Goal: Navigation & Orientation: Find specific page/section

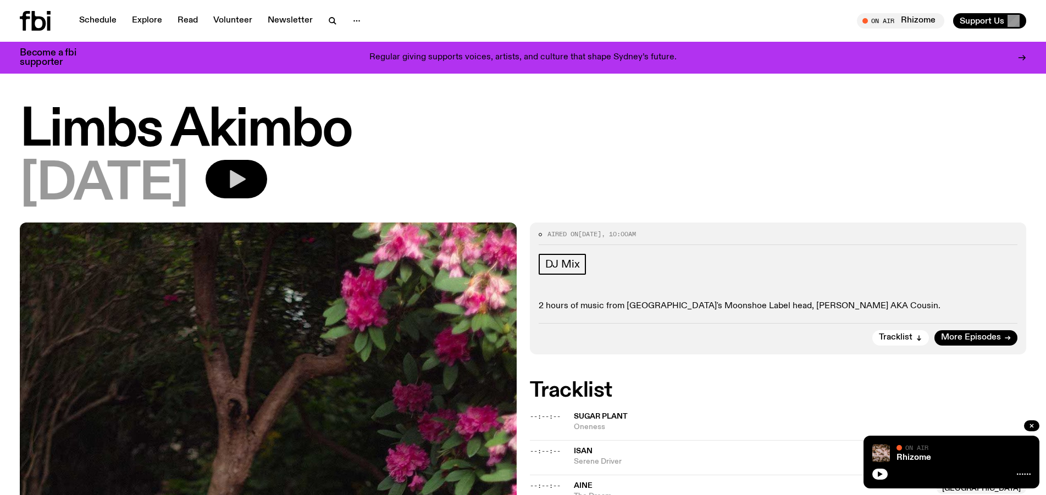
click at [247, 189] on icon "button" at bounding box center [236, 179] width 22 height 22
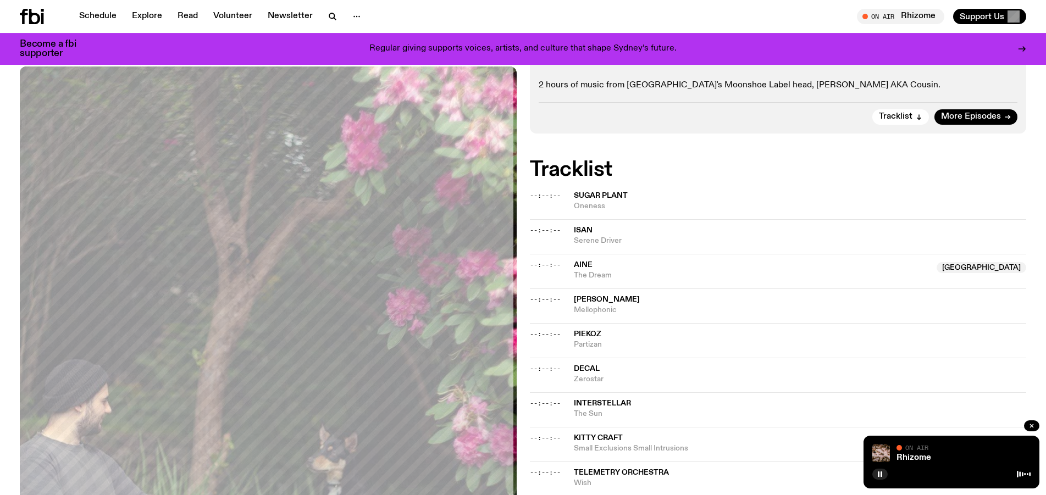
scroll to position [213, 0]
click at [101, 19] on link "Schedule" at bounding box center [98, 16] width 51 height 15
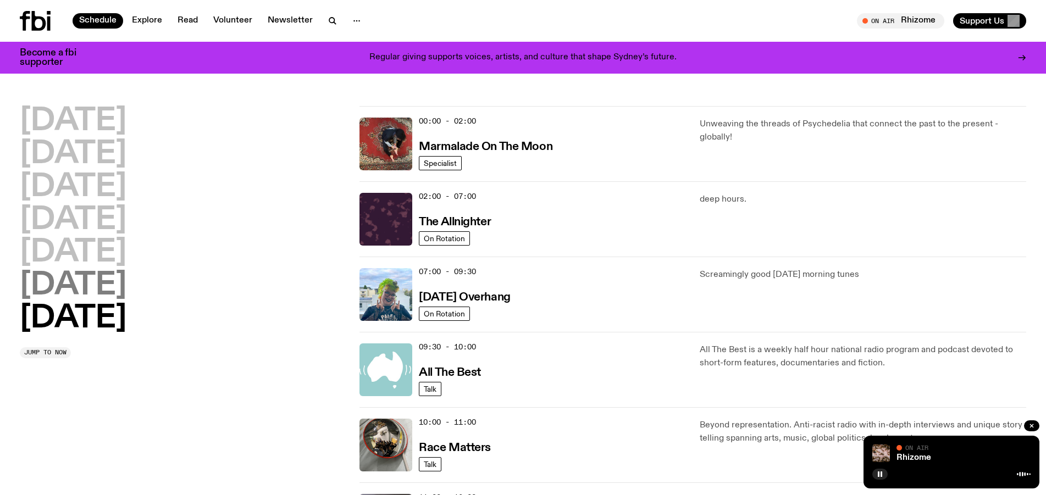
click at [106, 297] on h2 "[DATE]" at bounding box center [73, 285] width 107 height 31
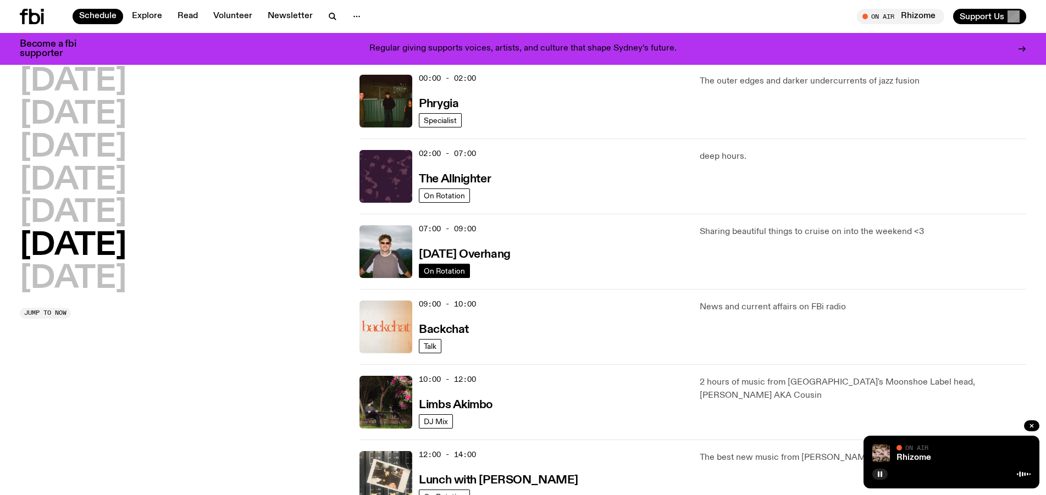
scroll to position [35, 0]
click at [479, 411] on h3 "Limbs Akimbo" at bounding box center [456, 405] width 74 height 12
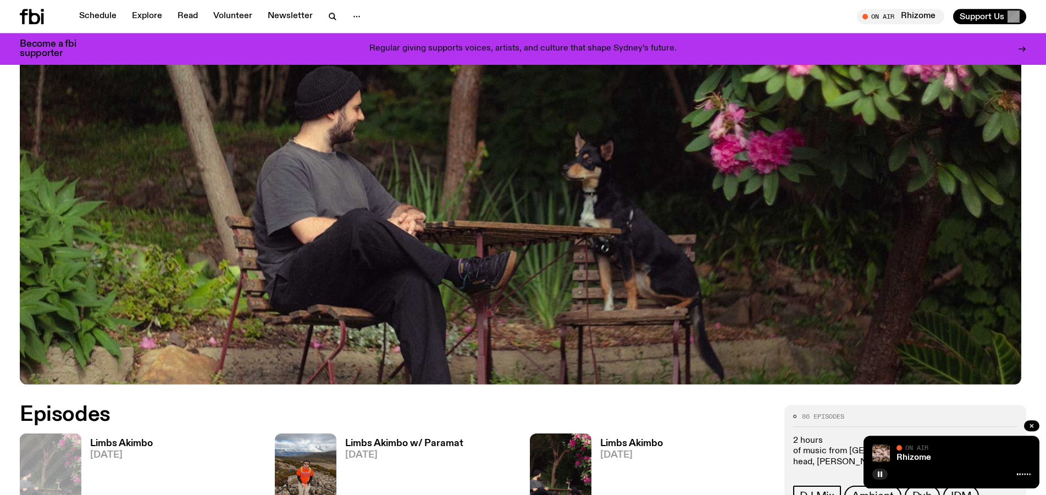
scroll to position [435, 0]
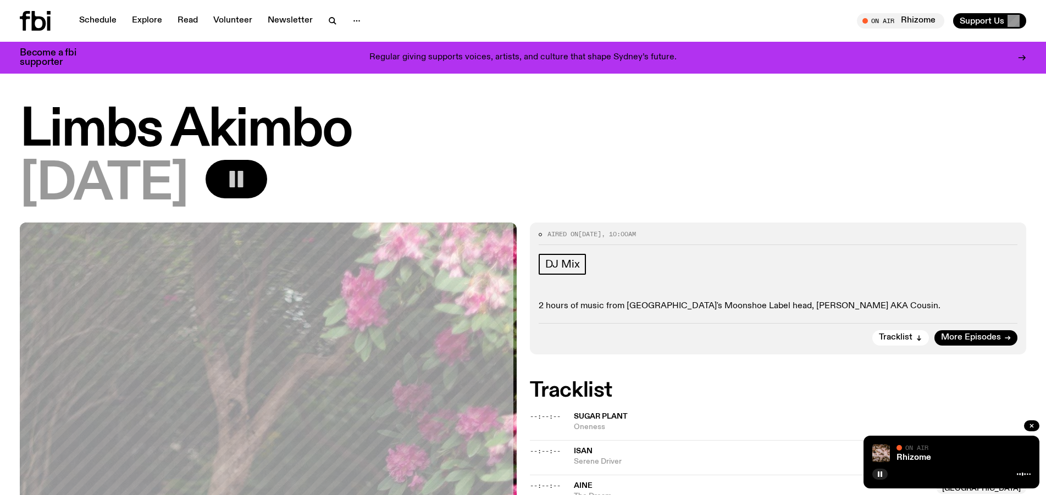
click at [244, 187] on rect "button" at bounding box center [240, 179] width 5 height 16
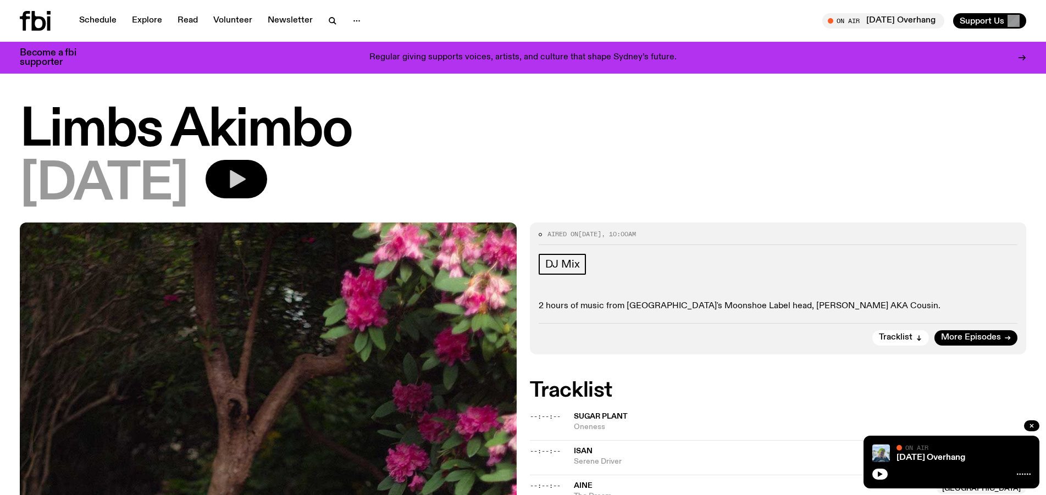
click at [246, 181] on icon "button" at bounding box center [238, 179] width 16 height 18
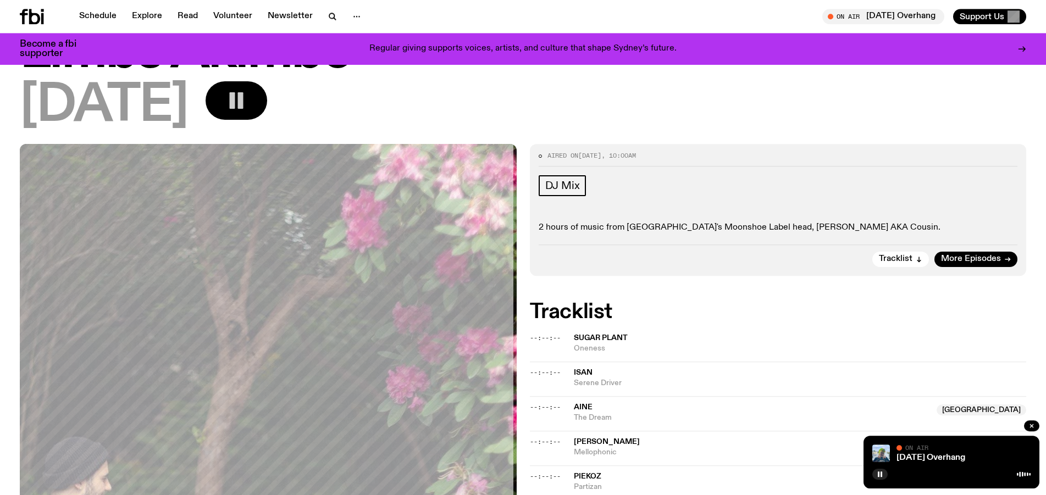
scroll to position [70, 0]
click at [872, 467] on div at bounding box center [951, 473] width 158 height 13
click at [877, 472] on icon "button" at bounding box center [880, 474] width 7 height 7
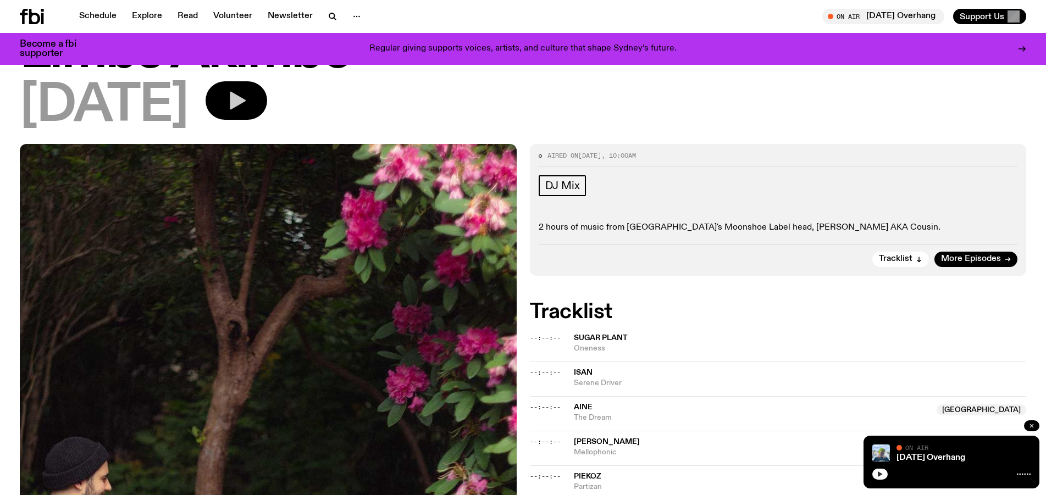
click at [1033, 423] on icon "button" at bounding box center [1031, 426] width 7 height 7
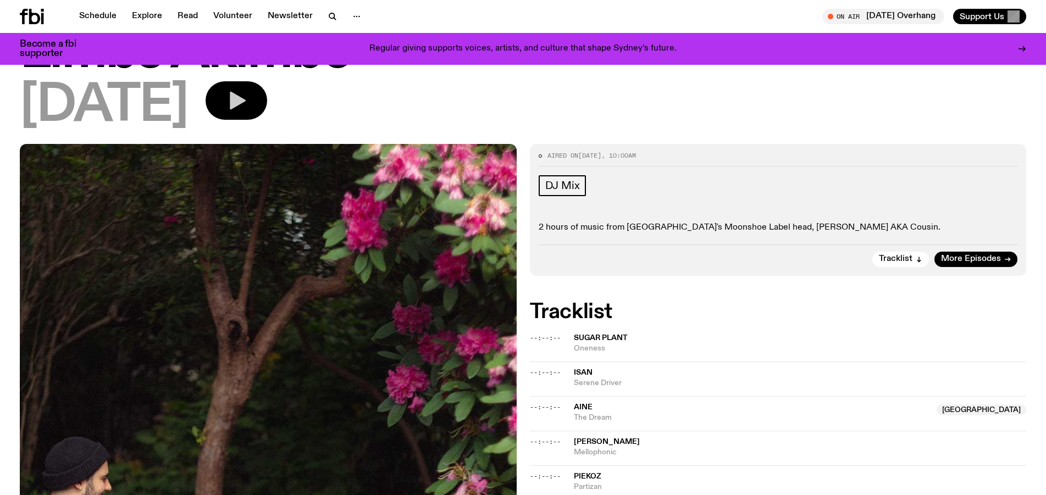
click at [246, 107] on icon "button" at bounding box center [238, 101] width 16 height 18
